Goal: Navigation & Orientation: Find specific page/section

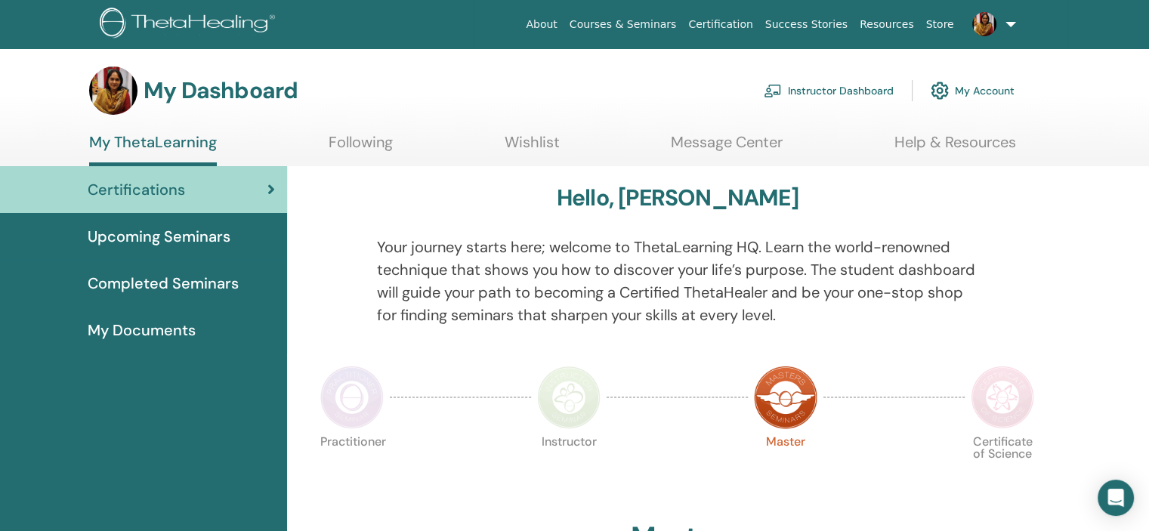
click at [833, 91] on link "Instructor Dashboard" at bounding box center [829, 90] width 130 height 33
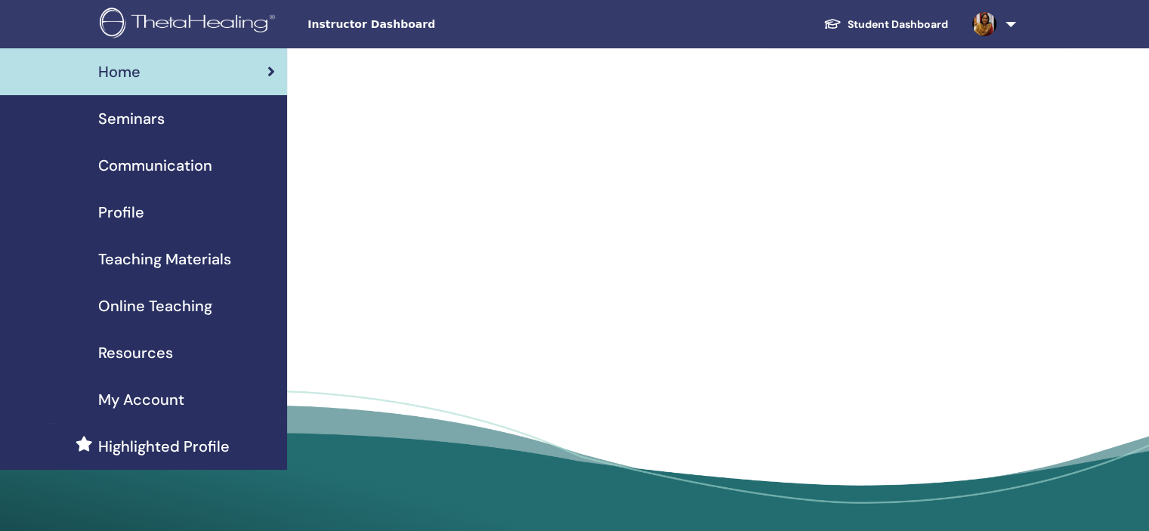
click at [118, 114] on span "Seminars" at bounding box center [131, 118] width 66 height 23
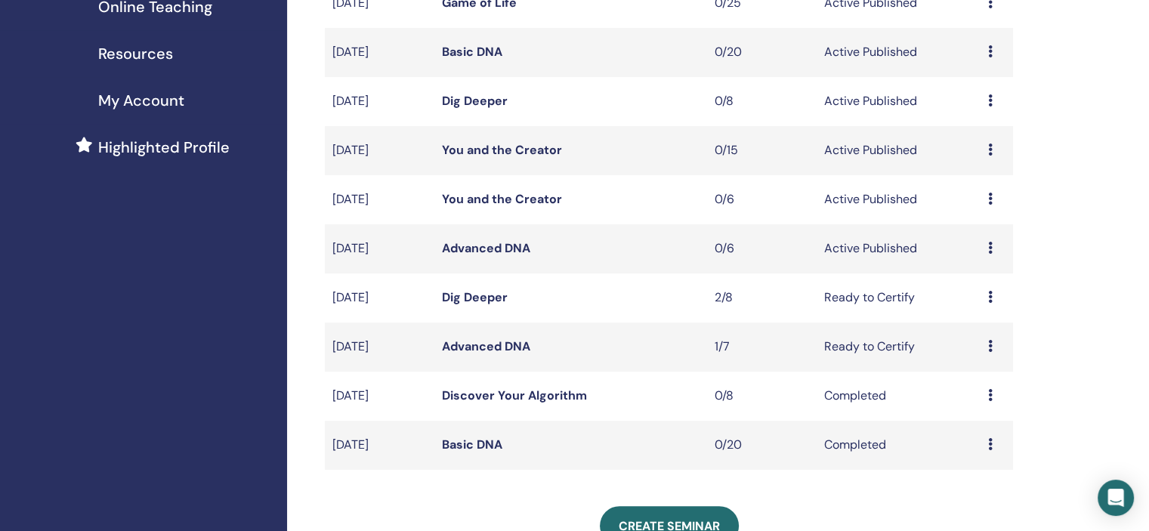
scroll to position [294, 0]
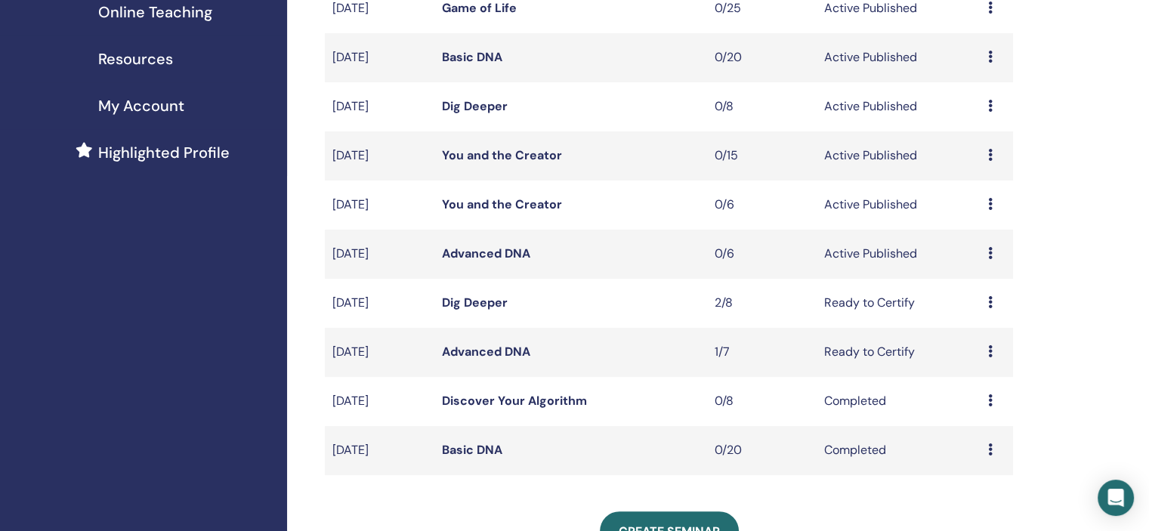
click at [490, 152] on link "You and the Creator" at bounding box center [502, 155] width 120 height 16
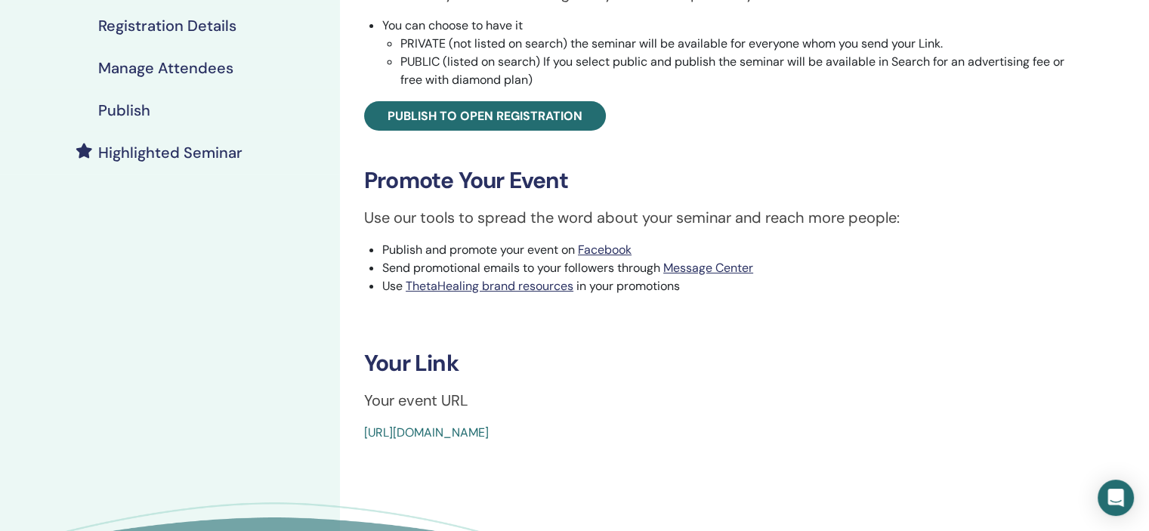
scroll to position [301, 0]
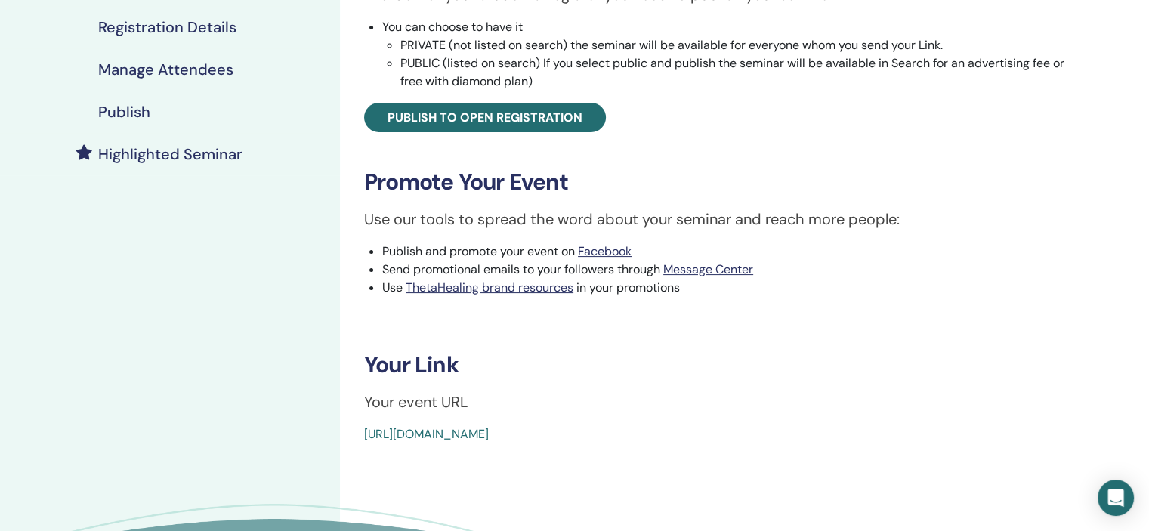
click at [364, 432] on link "[URL][DOMAIN_NAME]" at bounding box center [426, 434] width 125 height 16
